Goal: Check status: Check status

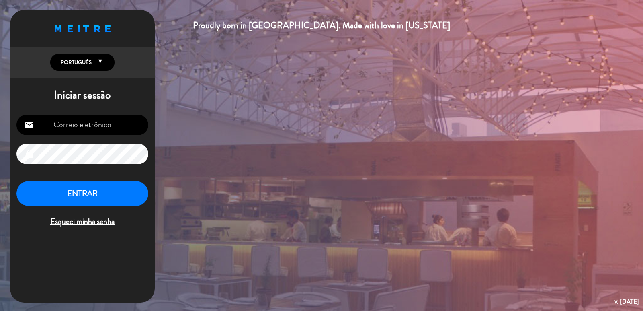
type input "[EMAIL_ADDRESS][DOMAIN_NAME]"
click at [108, 191] on button "ENTRAR" at bounding box center [82, 193] width 132 height 25
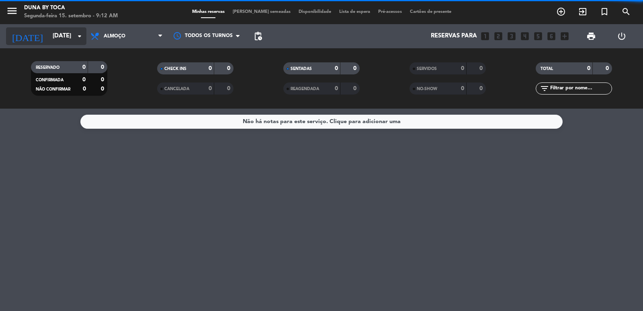
click at [79, 37] on icon "arrow_drop_down" at bounding box center [80, 36] width 10 height 10
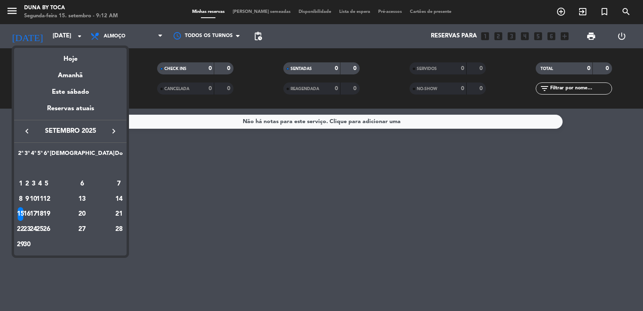
click at [24, 212] on div "15" at bounding box center [21, 214] width 6 height 14
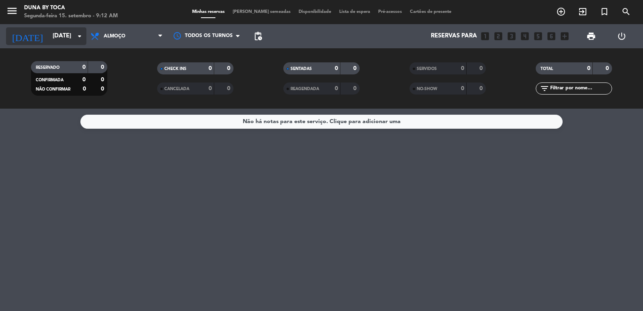
click at [81, 36] on icon "arrow_drop_down" at bounding box center [80, 36] width 10 height 10
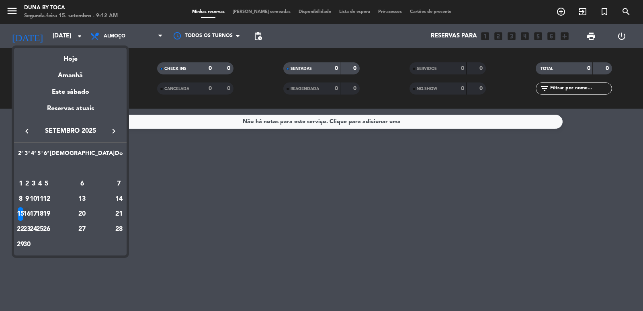
click at [30, 214] on div "16" at bounding box center [27, 214] width 6 height 14
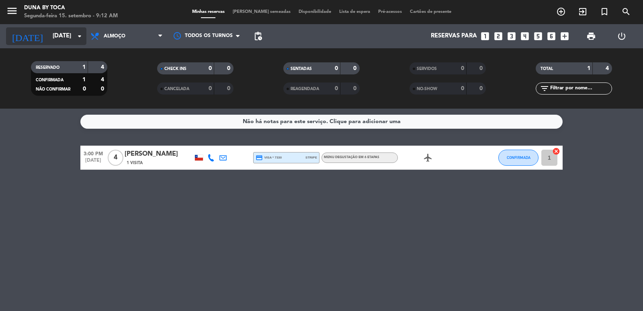
click at [79, 38] on icon "arrow_drop_down" at bounding box center [80, 36] width 10 height 10
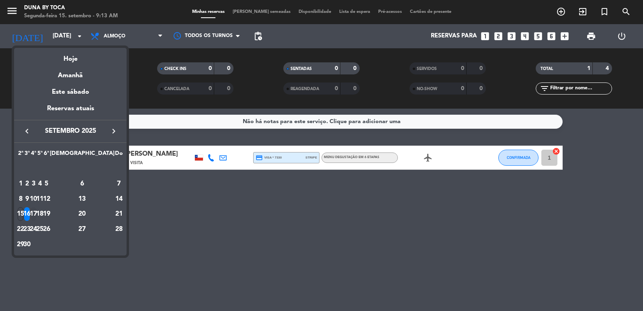
click at [37, 214] on div "17" at bounding box center [34, 214] width 6 height 14
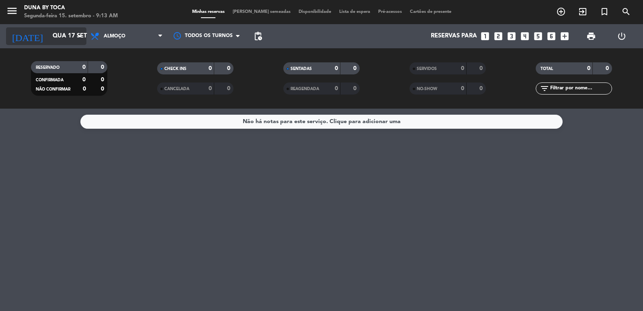
click at [80, 29] on input "Qua 17 set" at bounding box center [88, 36] width 78 height 15
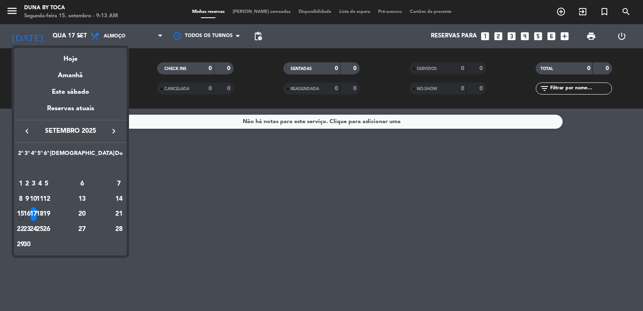
click at [43, 213] on div "18" at bounding box center [40, 214] width 6 height 14
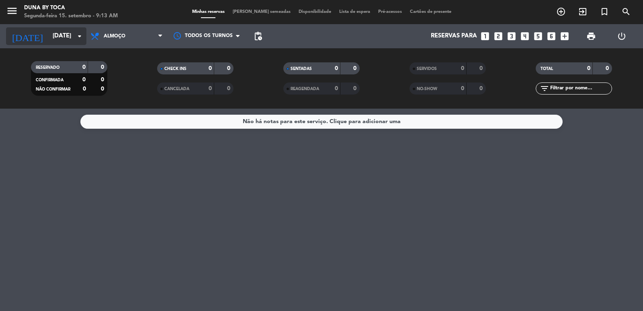
click at [80, 31] on input "[DATE]" at bounding box center [88, 36] width 78 height 15
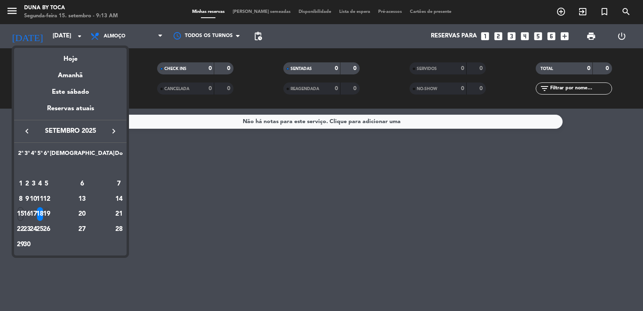
click at [49, 213] on div "19" at bounding box center [46, 214] width 6 height 14
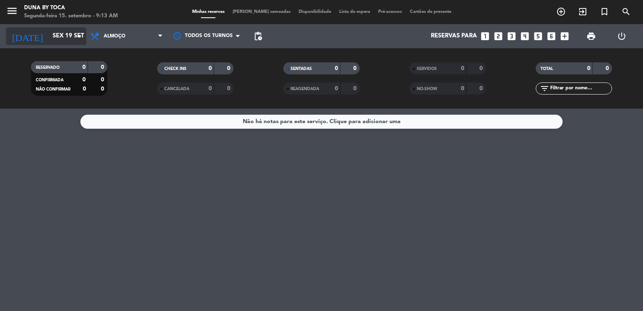
click at [83, 36] on icon "arrow_drop_down" at bounding box center [80, 36] width 10 height 10
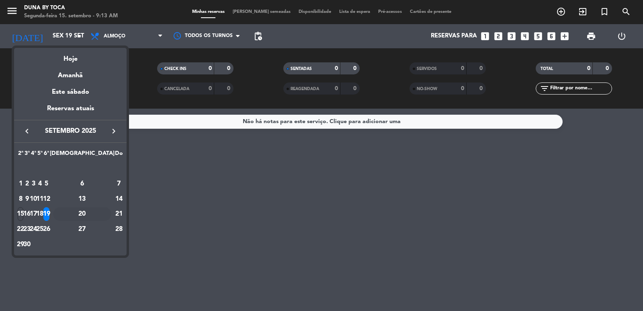
click at [101, 215] on div "20" at bounding box center [82, 214] width 58 height 14
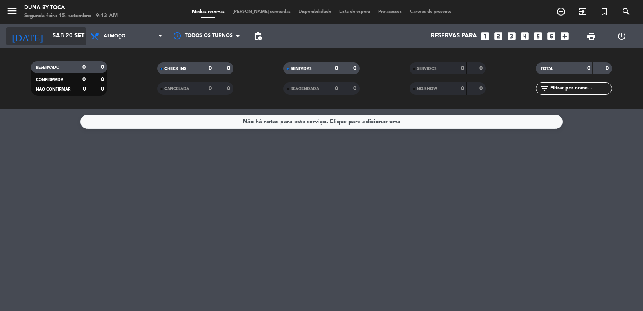
click at [76, 40] on icon "arrow_drop_down" at bounding box center [80, 36] width 10 height 10
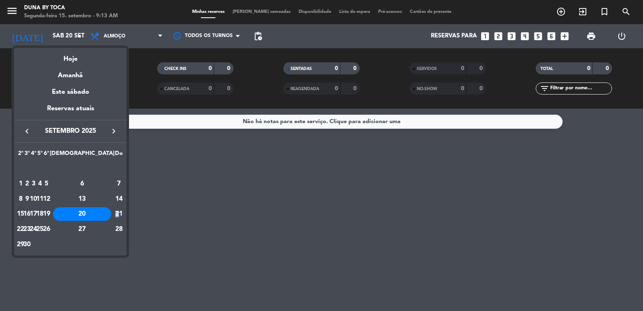
click at [115, 215] on div "21" at bounding box center [119, 214] width 8 height 14
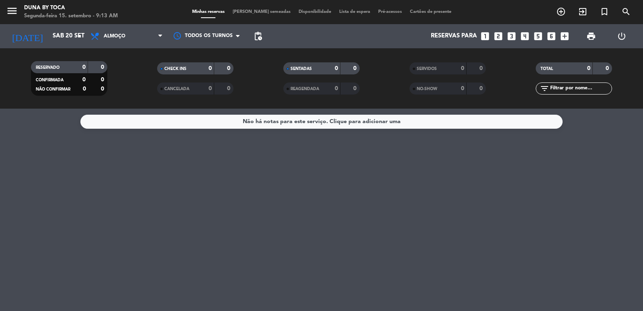
type input "Dom 21 set"
